Goal: Complete application form: Complete application form

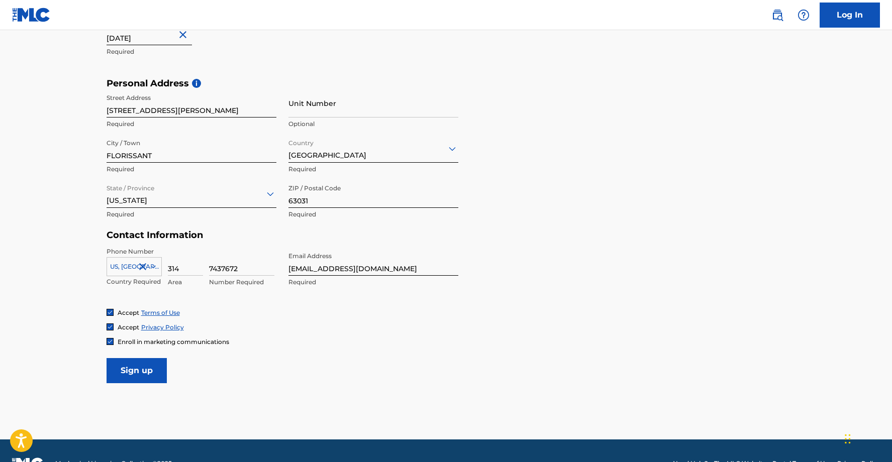
scroll to position [324, 0]
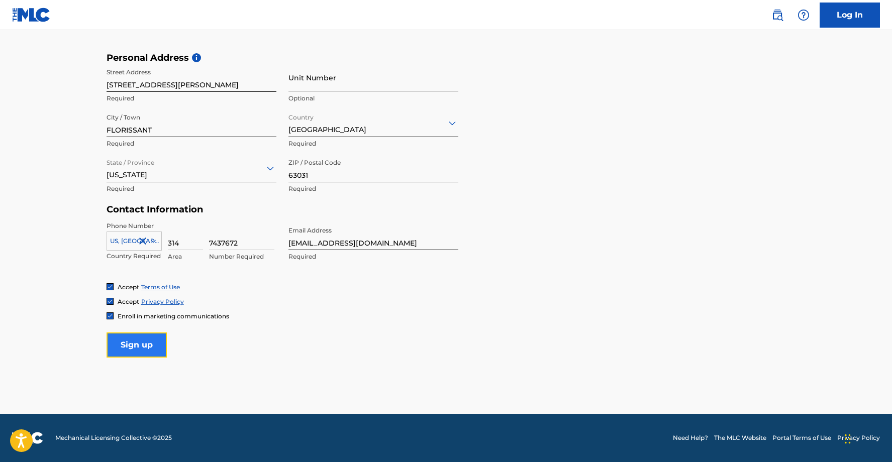
click at [151, 342] on input "Sign up" at bounding box center [137, 345] width 60 height 25
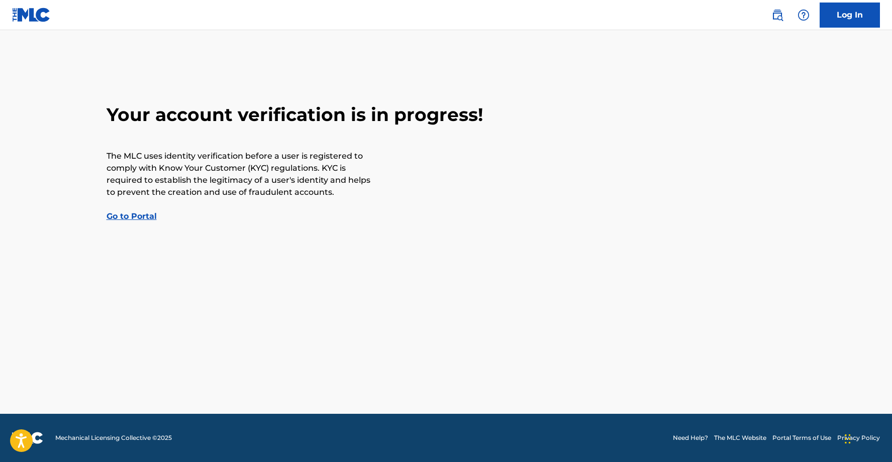
click at [128, 219] on link "Go to Portal" at bounding box center [132, 217] width 50 height 10
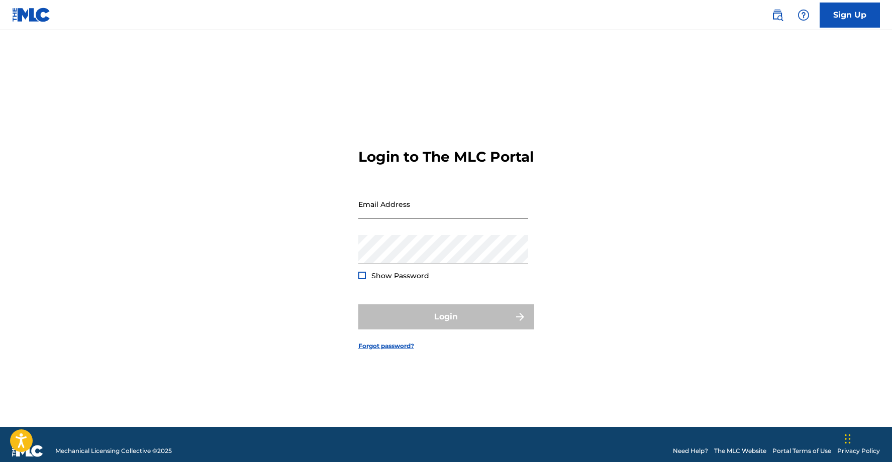
click at [387, 215] on input "Email Address" at bounding box center [443, 204] width 170 height 29
type input "[EMAIL_ADDRESS][DOMAIN_NAME]"
click at [360, 279] on div at bounding box center [362, 276] width 8 height 8
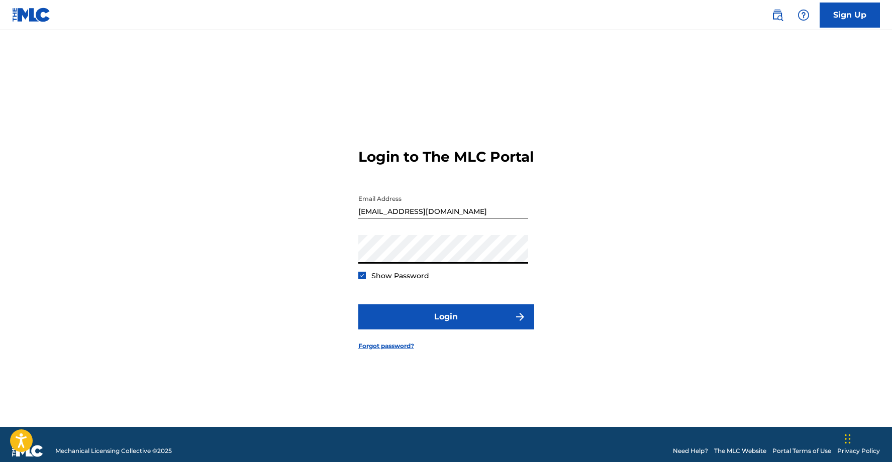
click at [358, 305] on button "Login" at bounding box center [446, 317] width 176 height 25
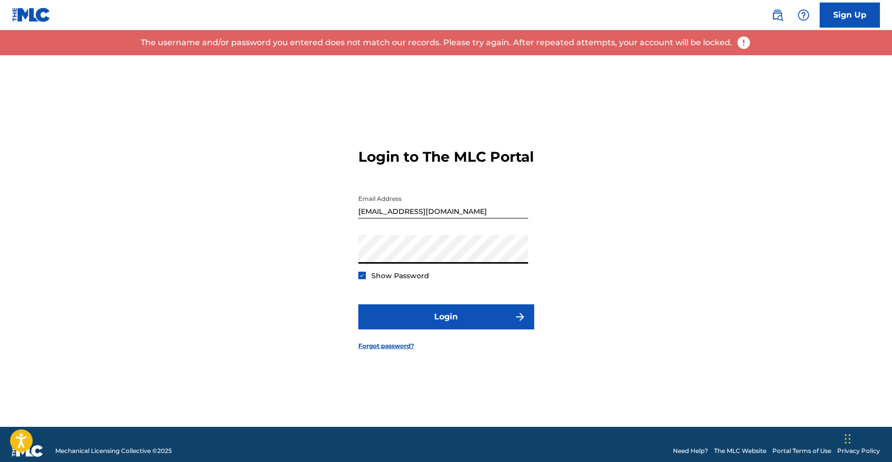
click at [310, 244] on div "Login to The MLC Portal Email Address [EMAIL_ADDRESS][DOMAIN_NAME] Password Sho…" at bounding box center [447, 241] width 704 height 372
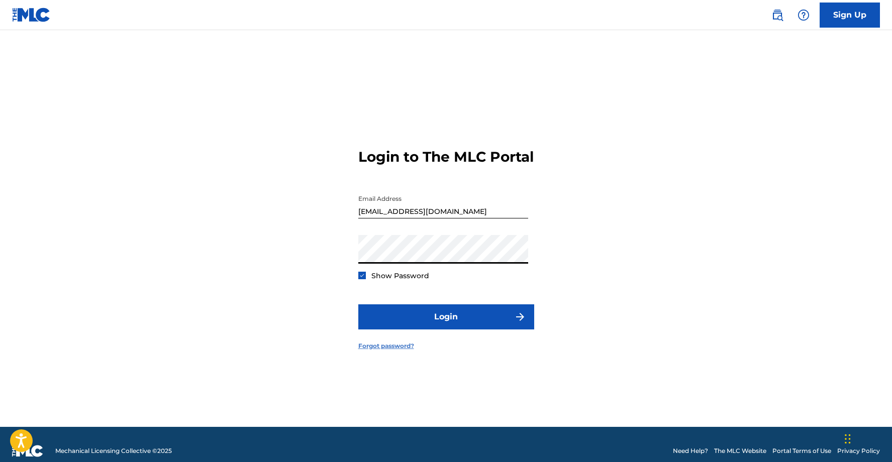
click at [385, 351] on link "Forgot password?" at bounding box center [386, 346] width 56 height 9
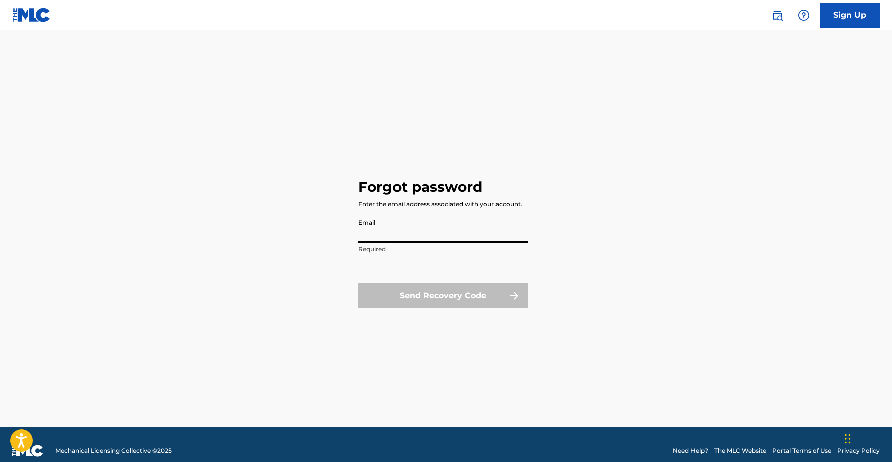
click at [422, 231] on input "Email" at bounding box center [443, 228] width 170 height 29
type input "[EMAIL_ADDRESS][DOMAIN_NAME]"
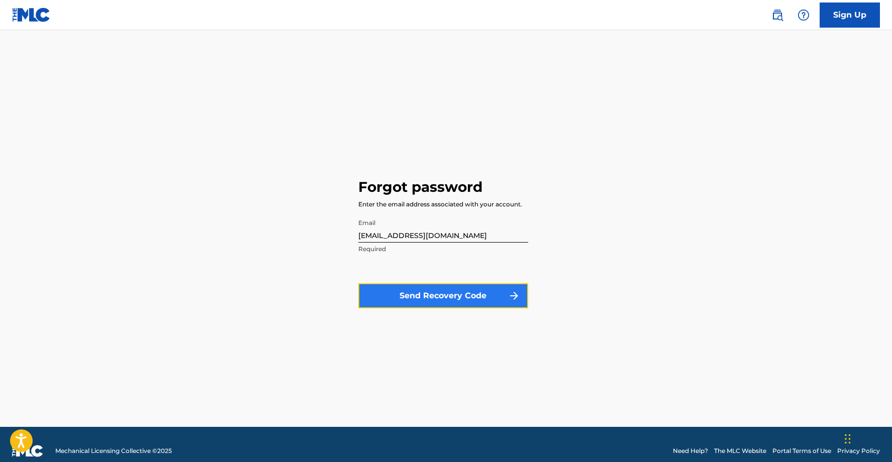
click at [413, 300] on button "Send Recovery Code" at bounding box center [443, 296] width 170 height 25
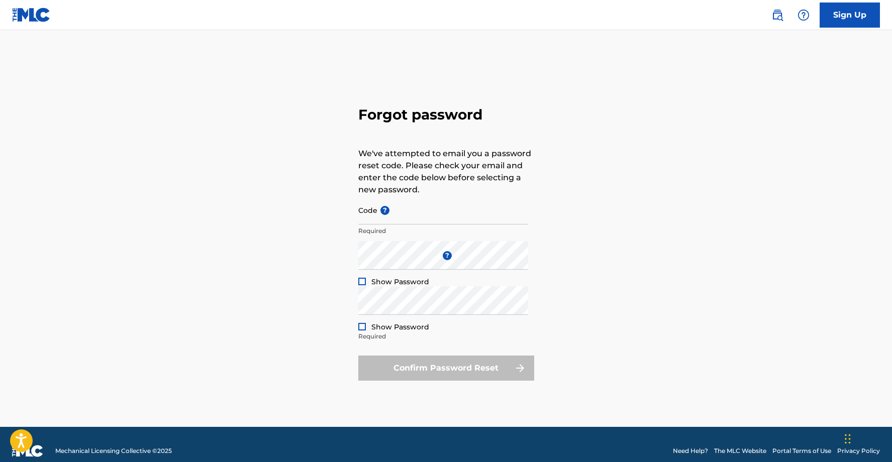
click at [360, 280] on div at bounding box center [362, 282] width 8 height 8
click at [359, 324] on div at bounding box center [362, 327] width 8 height 8
click at [393, 338] on p "Required" at bounding box center [443, 336] width 170 height 9
click at [343, 247] on div "Forgot password We've attempted to email you a password reset code. Please chec…" at bounding box center [447, 241] width 704 height 372
click at [402, 220] on input "Code ?" at bounding box center [443, 210] width 170 height 29
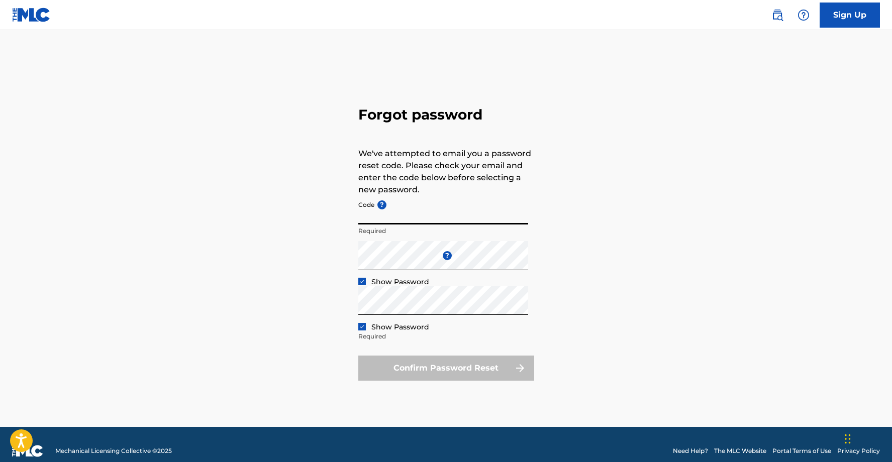
paste input "FP_4c735590ead9605613007845036a"
type input "FP_4c735590ead9605613007845036a"
click at [285, 309] on div "Forgot password We've attempted to email you a password reset code. Please chec…" at bounding box center [447, 241] width 704 height 372
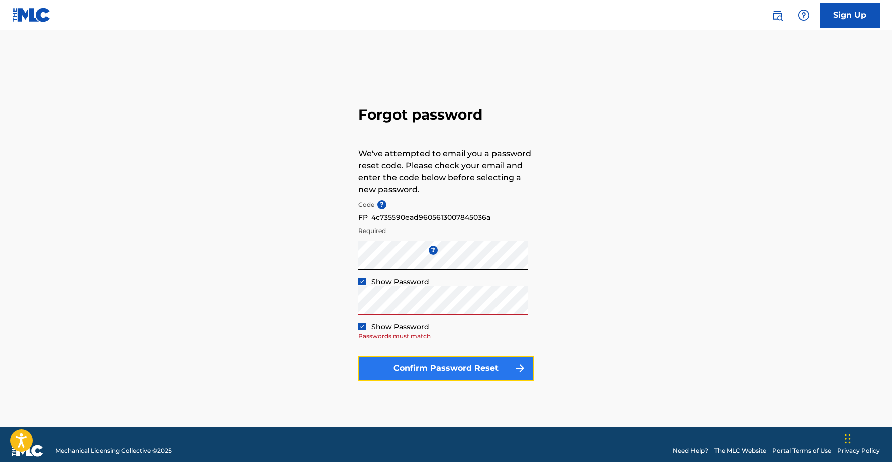
click at [419, 364] on button "Confirm Password Reset" at bounding box center [446, 368] width 176 height 25
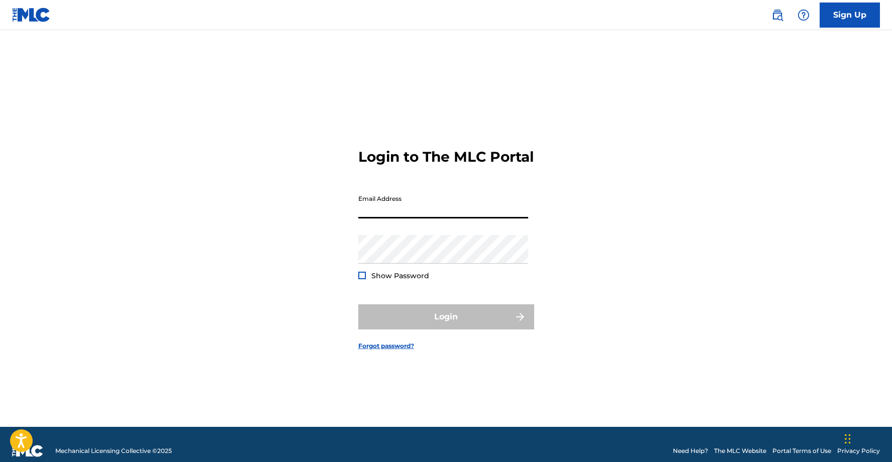
click at [440, 215] on input "Email Address" at bounding box center [443, 204] width 170 height 29
type input "[EMAIL_ADDRESS][DOMAIN_NAME]"
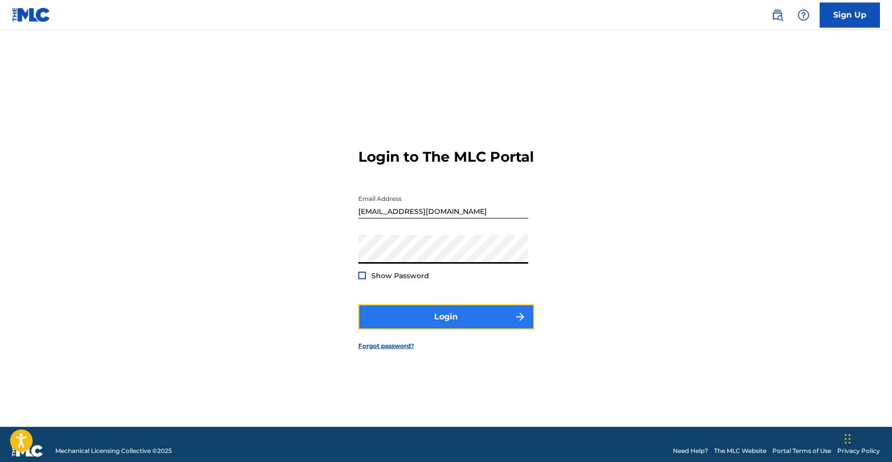
click at [421, 324] on button "Login" at bounding box center [446, 317] width 176 height 25
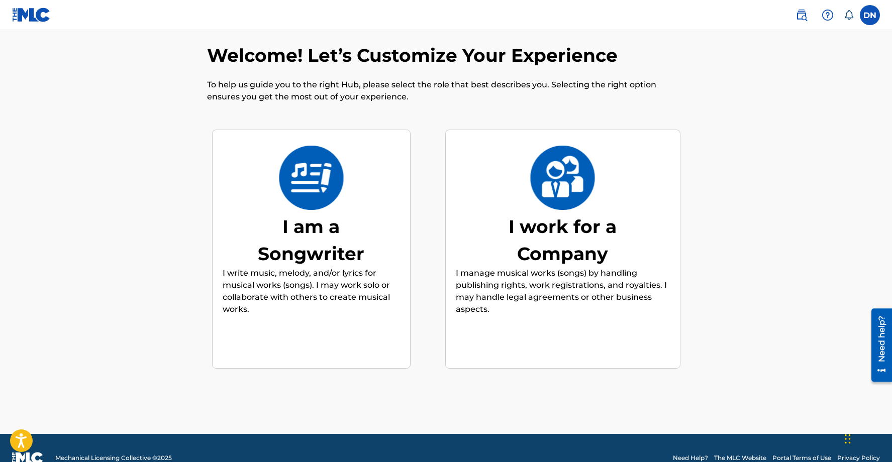
click at [343, 238] on div "I am a Songwriter" at bounding box center [311, 240] width 151 height 54
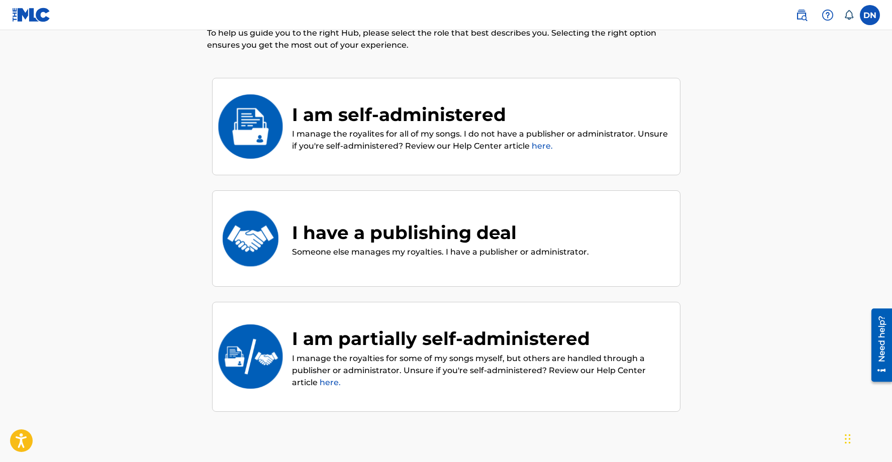
scroll to position [101, 0]
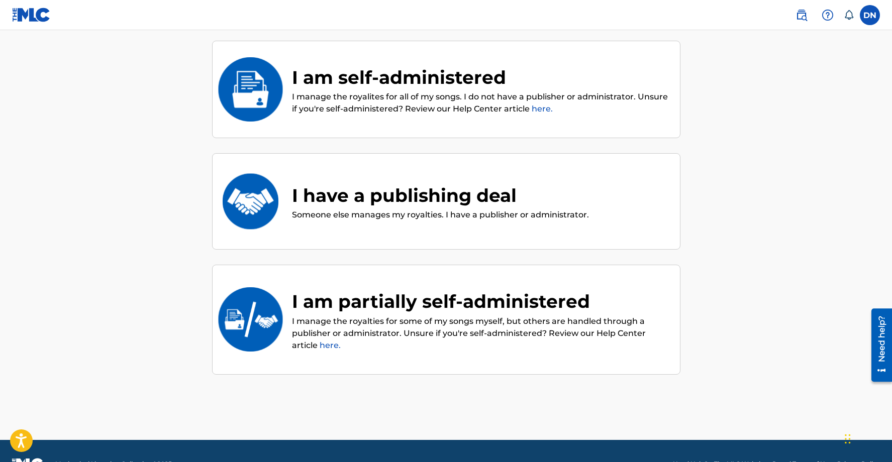
click at [436, 112] on p "I manage the royalites for all of my songs. I do not have a publisher or admini…" at bounding box center [481, 103] width 378 height 24
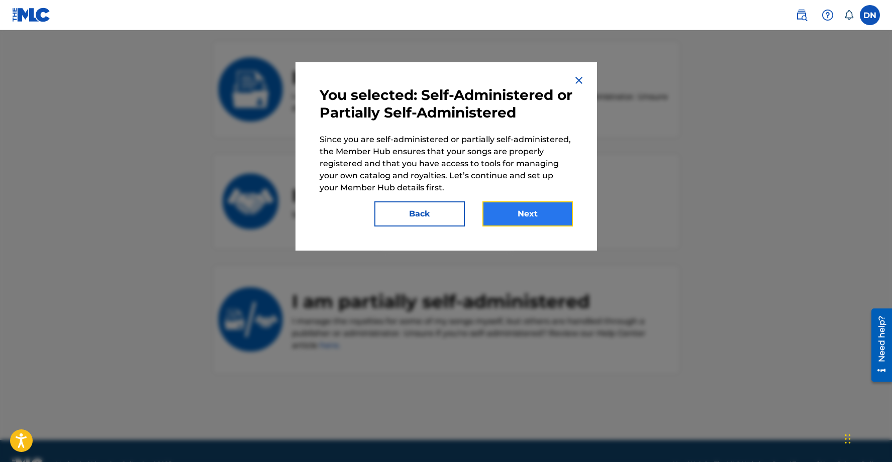
click at [532, 211] on button "Next" at bounding box center [528, 214] width 90 height 25
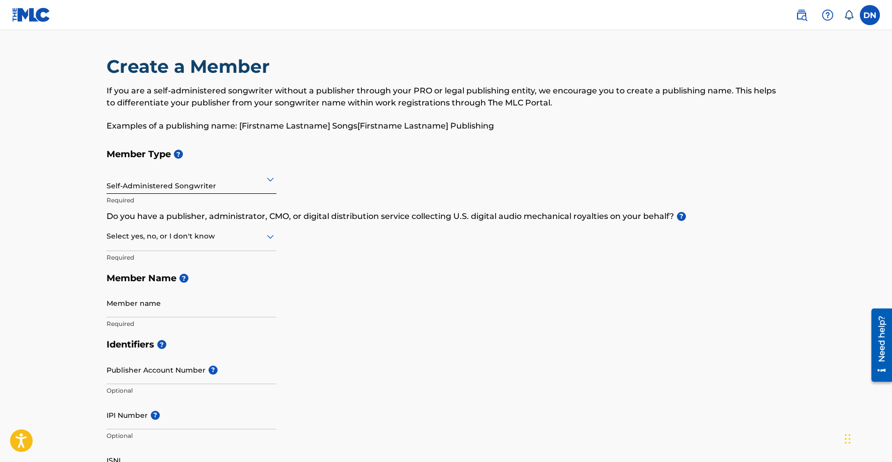
click at [244, 191] on div "Self-Administered Songwriter" at bounding box center [192, 179] width 170 height 25
click at [329, 340] on h5 "Identifiers ?" at bounding box center [447, 345] width 680 height 22
